Goal: Book appointment/travel/reservation

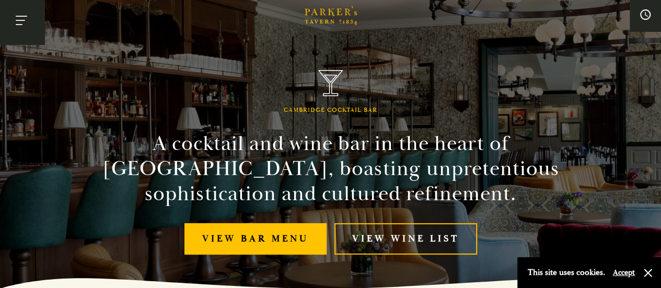
click at [22, 17] on button "Toggle navigation" at bounding box center [22, 22] width 44 height 44
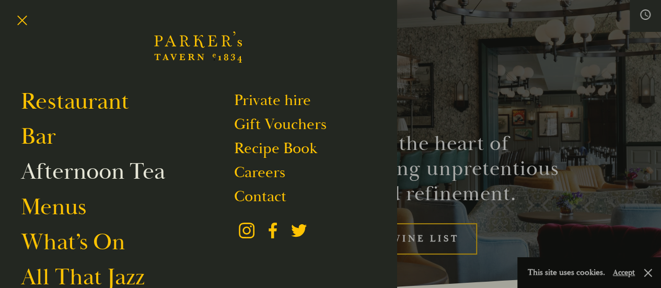
click at [89, 175] on link "Afternoon Tea" at bounding box center [93, 171] width 144 height 29
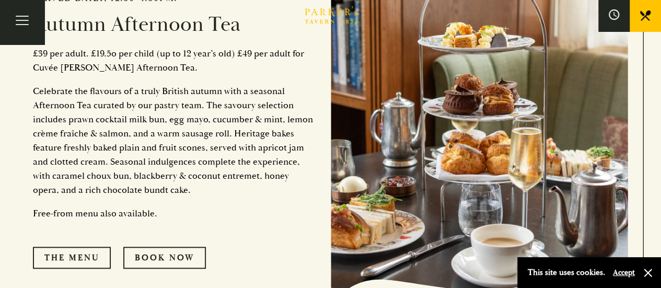
scroll to position [418, 0]
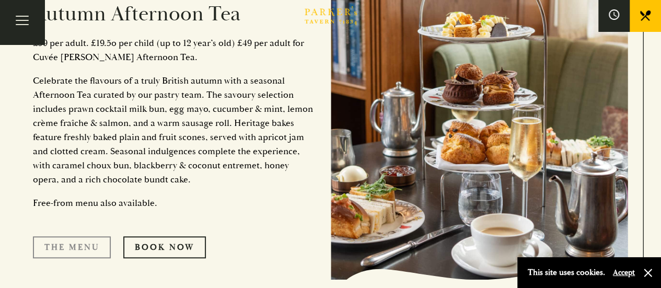
click at [67, 245] on link "The Menu" at bounding box center [72, 247] width 78 height 22
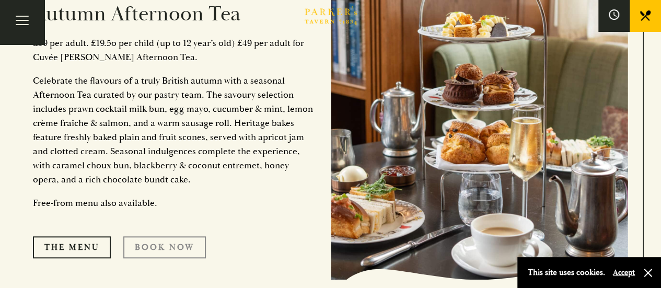
click at [179, 244] on link "Book Now" at bounding box center [164, 247] width 83 height 22
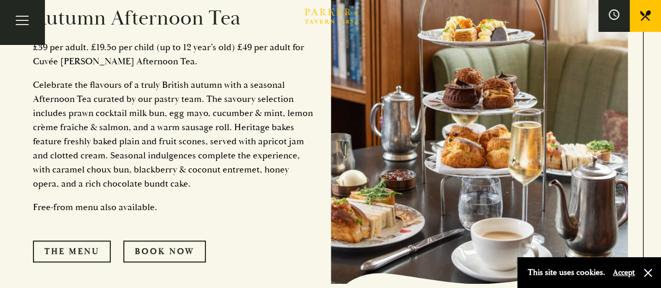
scroll to position [412, 0]
